Goal: Transaction & Acquisition: Purchase product/service

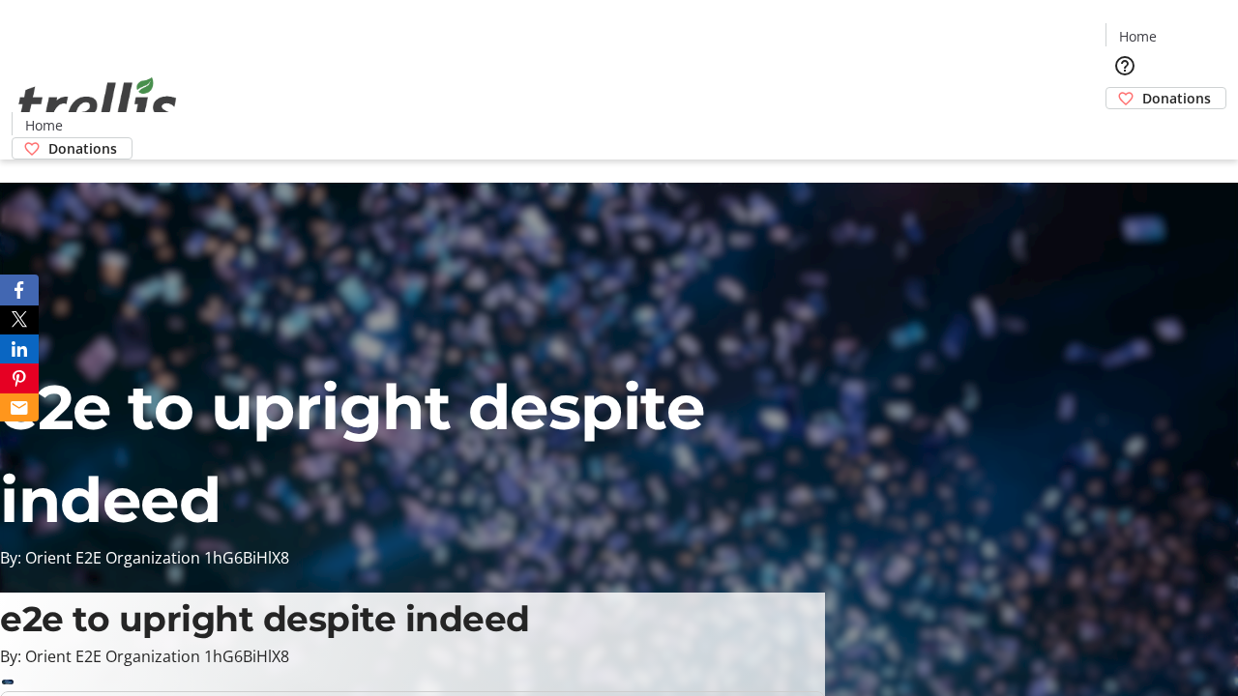
click at [1183, 29] on span "Sign Up" at bounding box center [1190, 26] width 56 height 23
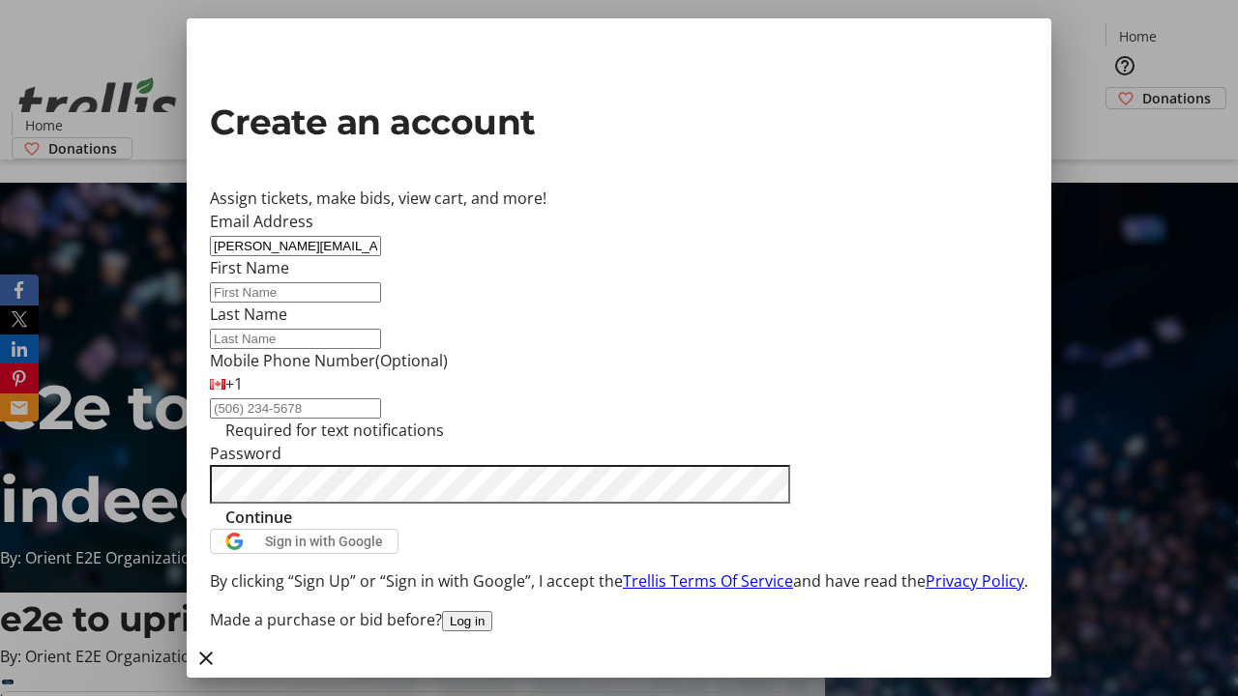
type input "[PERSON_NAME][EMAIL_ADDRESS][DOMAIN_NAME]"
type input "[PERSON_NAME]"
type input "Ferry"
click at [292, 529] on span "Continue" at bounding box center [258, 517] width 67 height 23
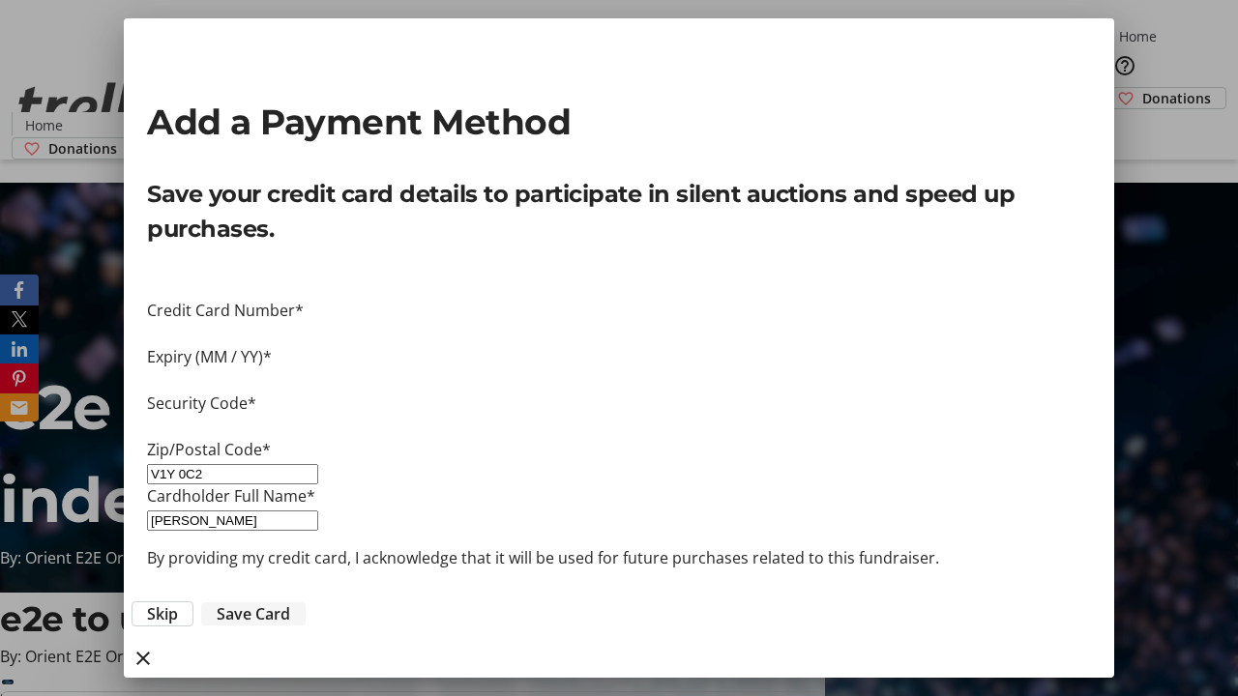
type input "V1Y 0C2"
click at [290, 603] on span "Save Card" at bounding box center [254, 614] width 74 height 23
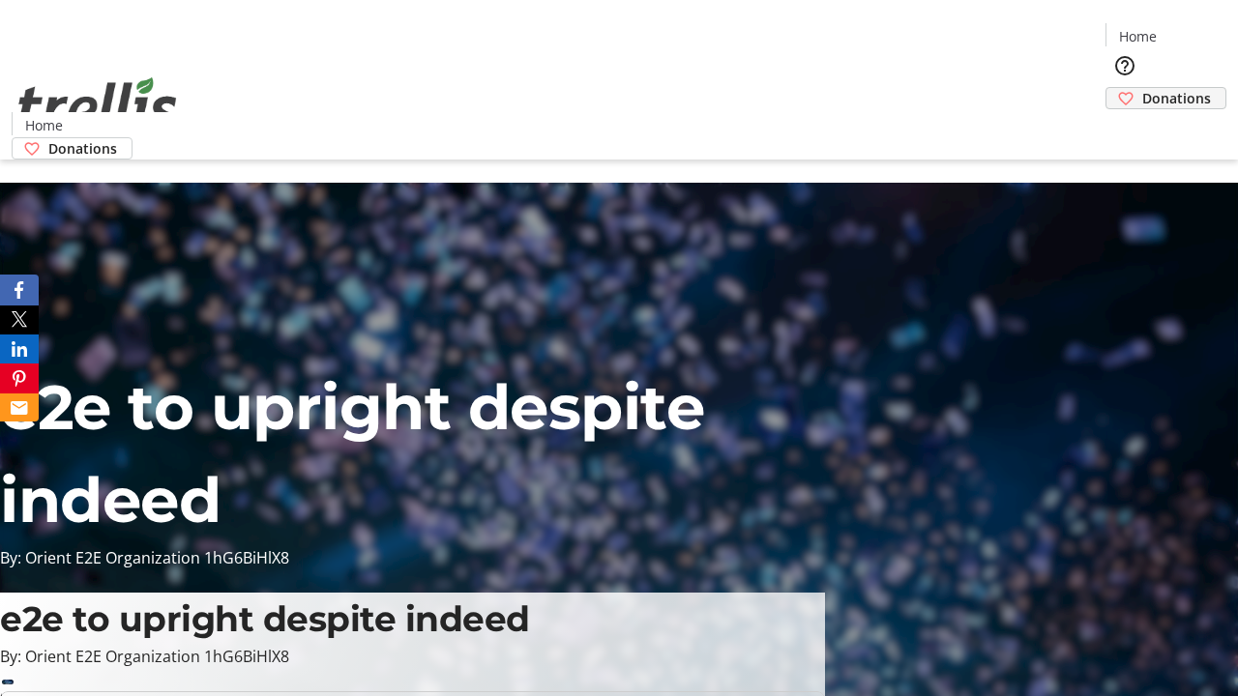
click at [1142, 88] on span "Donations" at bounding box center [1176, 98] width 69 height 20
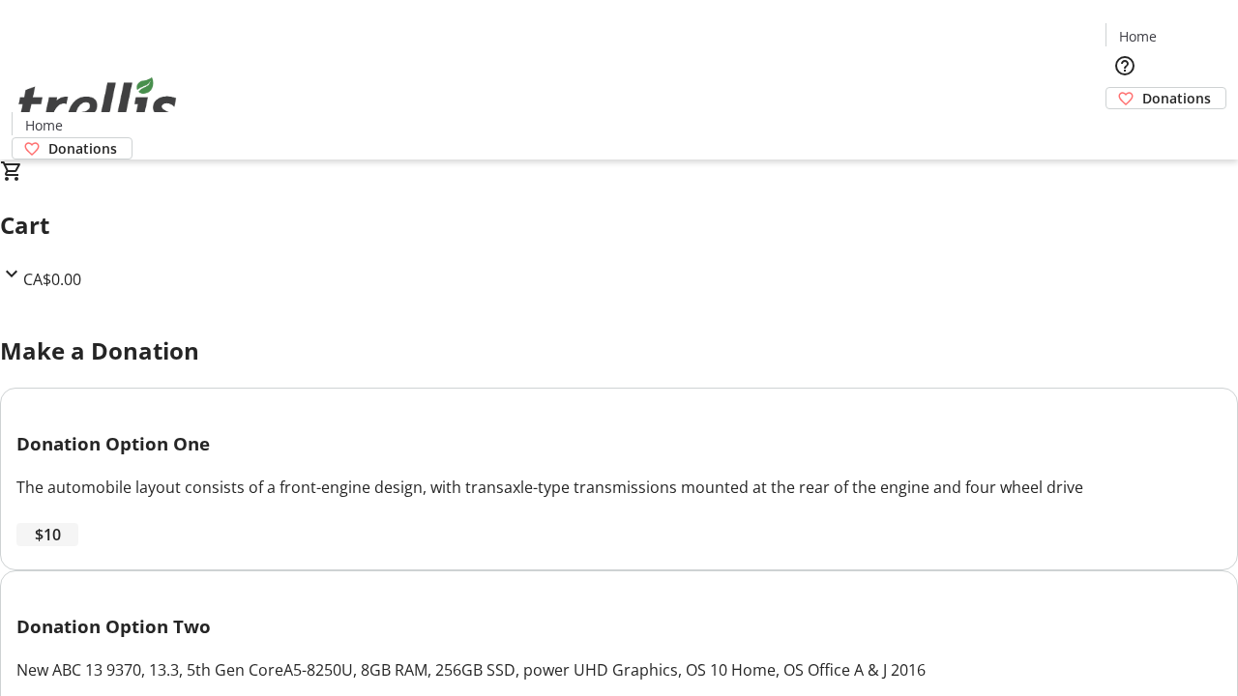
click at [61, 546] on span "$10" at bounding box center [48, 534] width 26 height 23
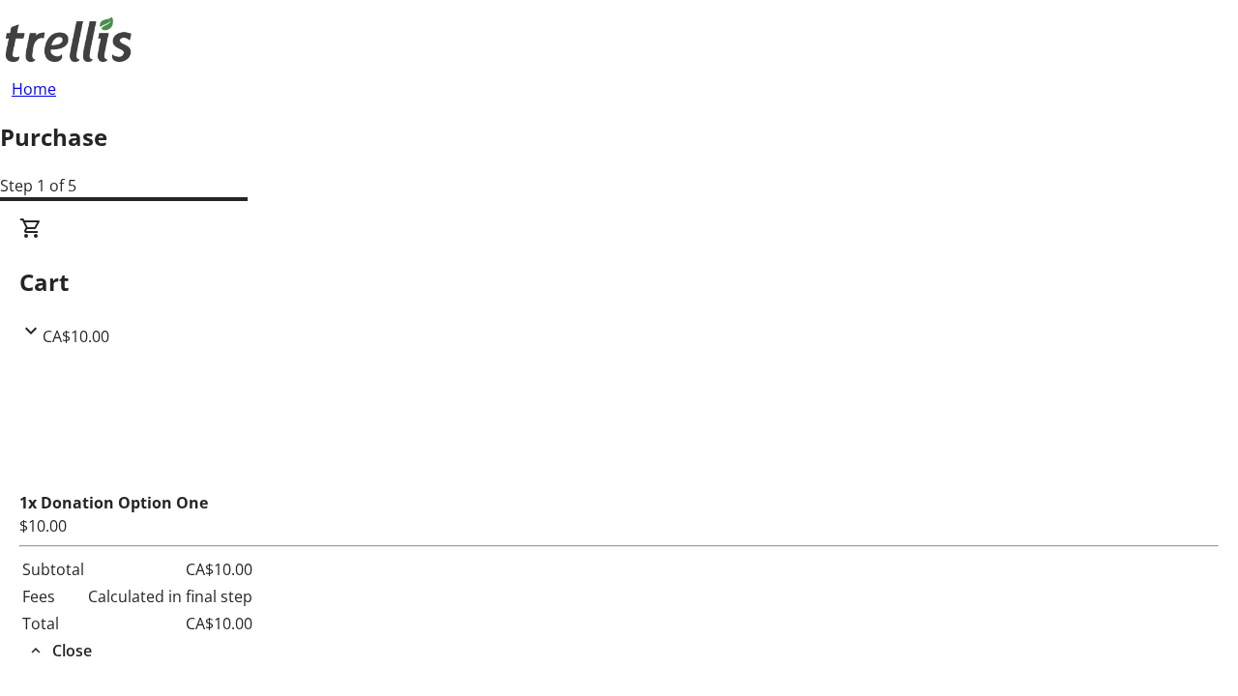
select select "BC"
select select "CA"
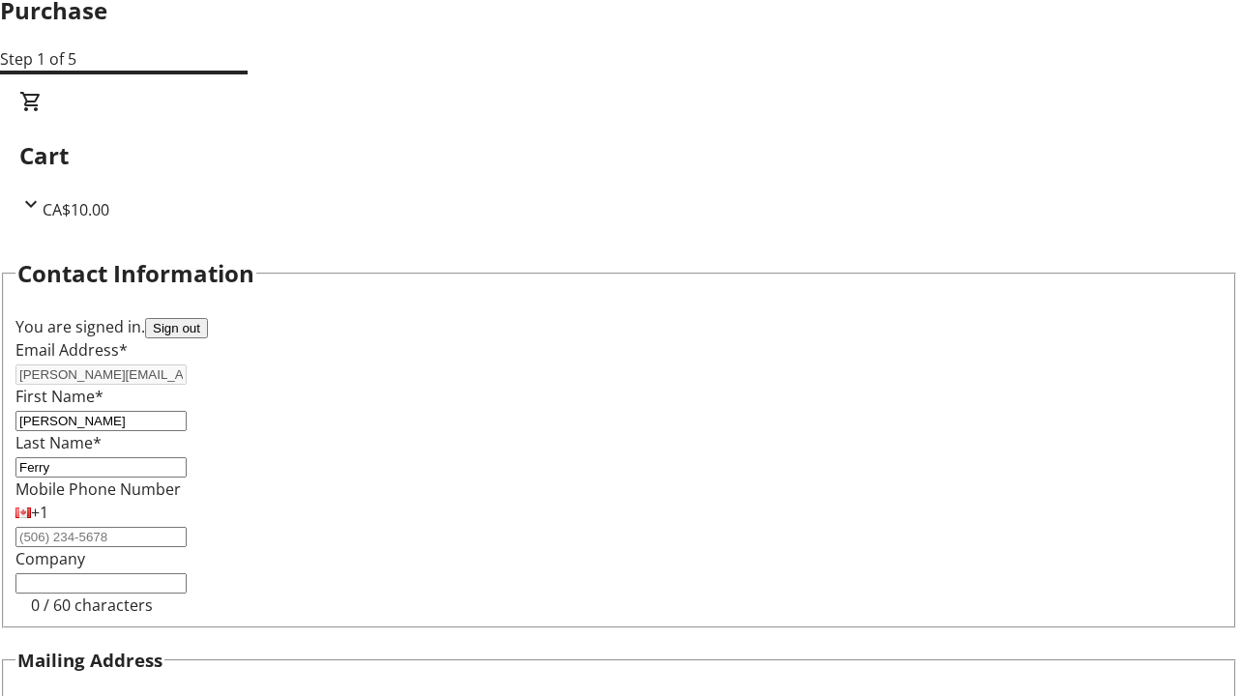
type input "V1Y 0C2"
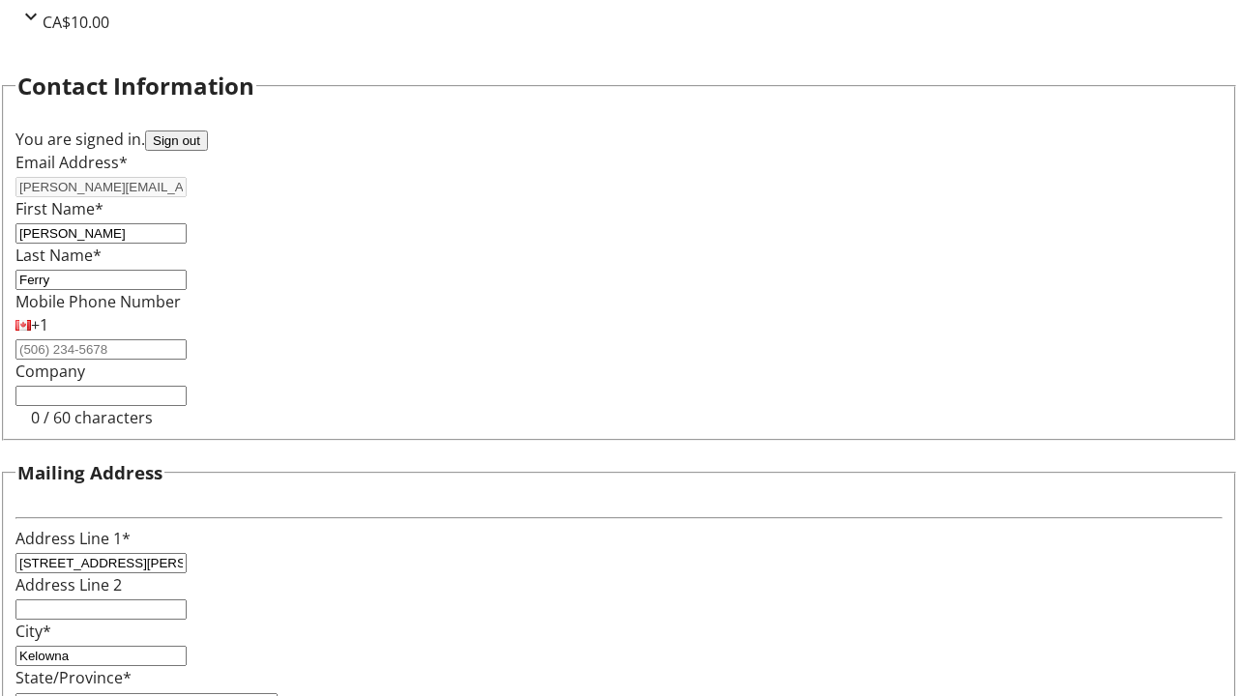
scroll to position [368, 0]
